Goal: Information Seeking & Learning: Learn about a topic

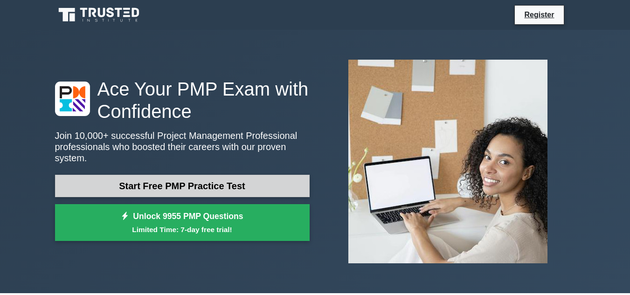
click at [232, 178] on link "Start Free PMP Practice Test" at bounding box center [182, 186] width 255 height 22
